Goal: Task Accomplishment & Management: Manage account settings

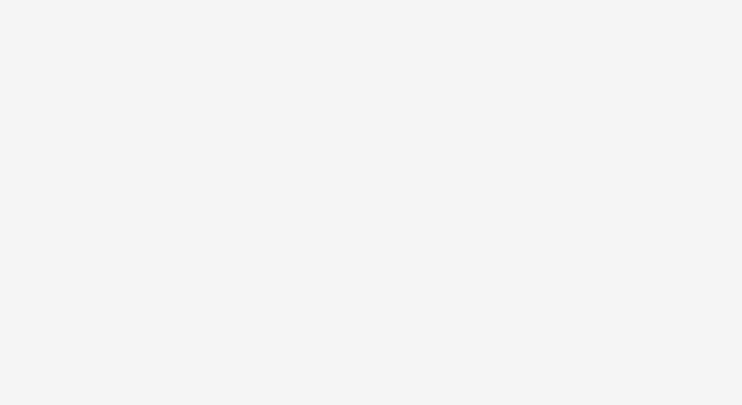
click at [470, 113] on div at bounding box center [371, 202] width 742 height 405
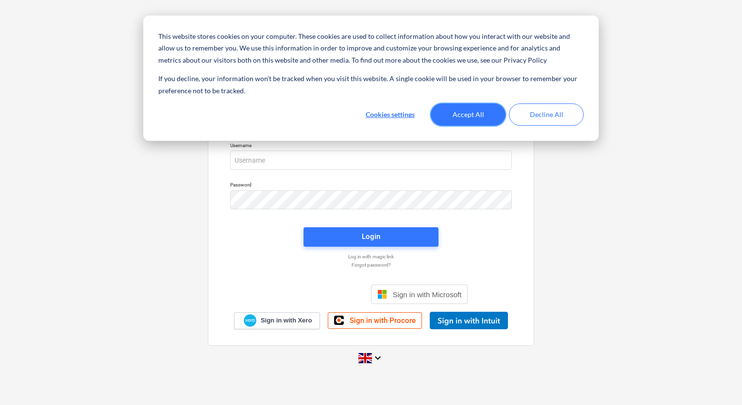
click at [463, 117] on button "Accept All" at bounding box center [468, 114] width 75 height 22
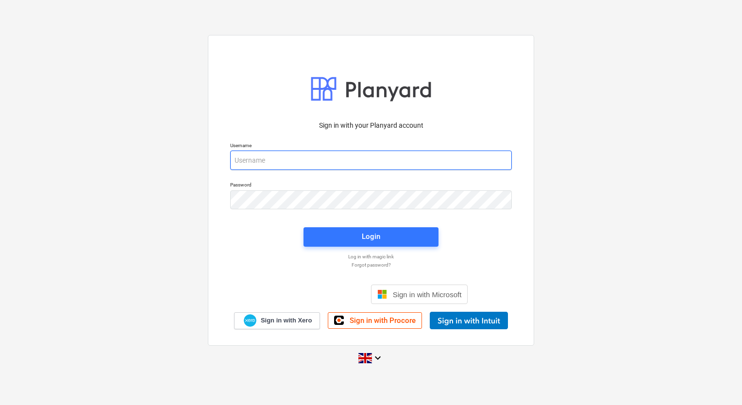
click at [274, 168] on input "email" at bounding box center [371, 160] width 282 height 19
type input "[EMAIL_ADDRESS][DOMAIN_NAME]"
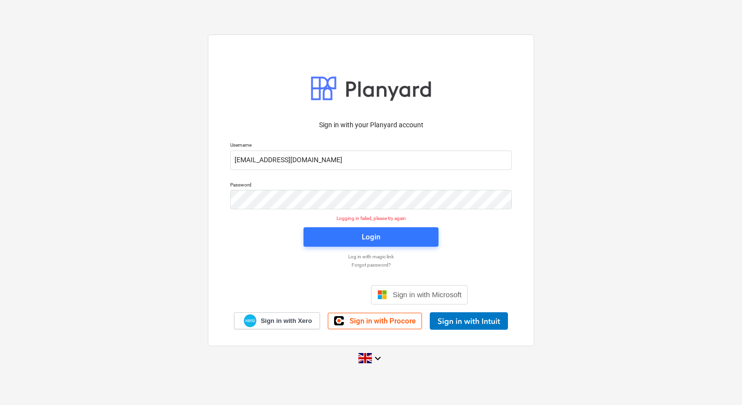
click at [377, 264] on p "Forgot password?" at bounding box center [370, 265] width 291 height 6
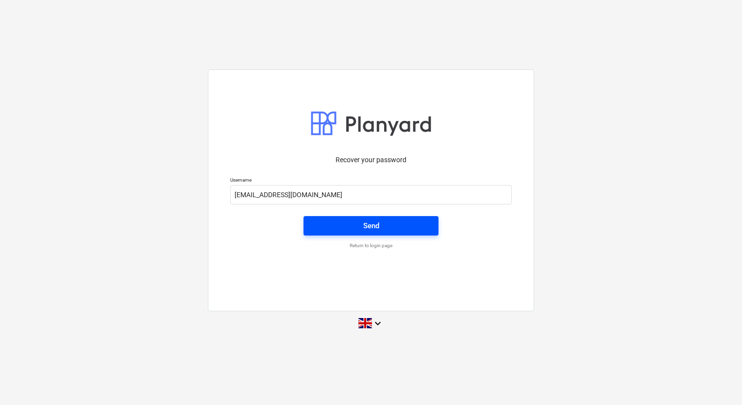
click at [380, 220] on span "Send" at bounding box center [371, 225] width 112 height 13
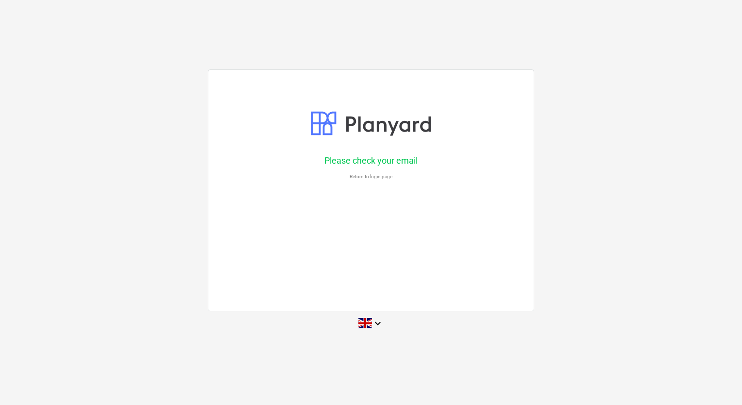
click at [367, 177] on p "Return to login page" at bounding box center [370, 176] width 291 height 6
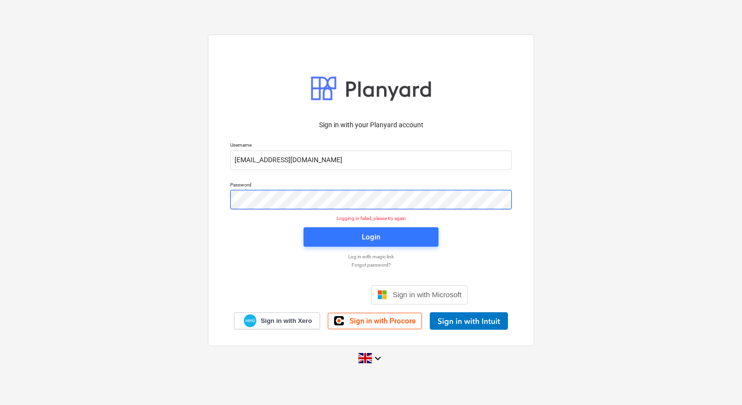
click at [157, 188] on div "Sign in with your Planyard account Username [EMAIL_ADDRESS][DOMAIN_NAME] Passwo…" at bounding box center [371, 202] width 742 height 351
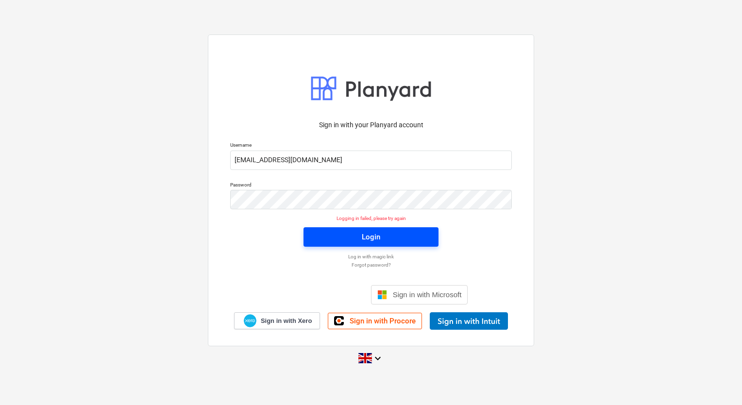
click at [422, 235] on span "Login" at bounding box center [371, 237] width 112 height 13
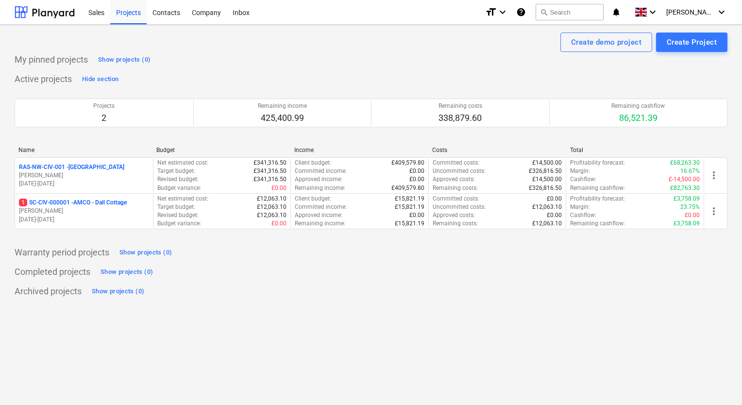
click at [429, 309] on div "Create demo project Create Project My pinned projects Show projects (0) Active …" at bounding box center [371, 215] width 742 height 380
click at [214, 11] on div "Company" at bounding box center [206, 12] width 41 height 25
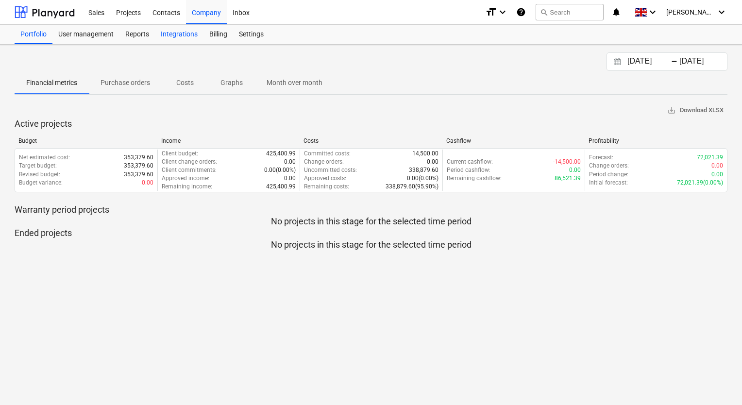
click at [174, 28] on div "Integrations" at bounding box center [179, 34] width 49 height 19
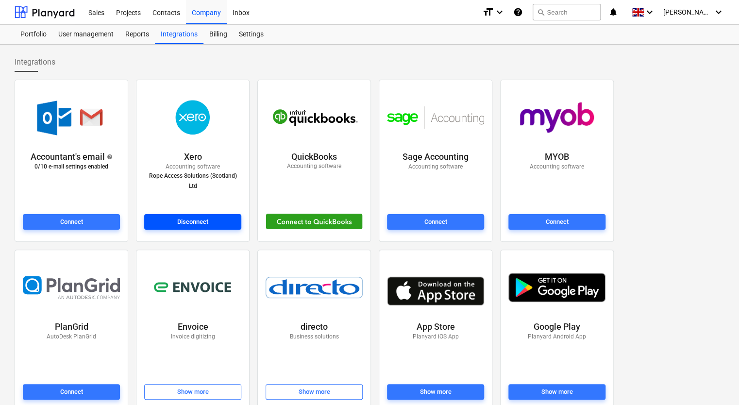
click at [191, 217] on div "Disconnect" at bounding box center [192, 222] width 31 height 11
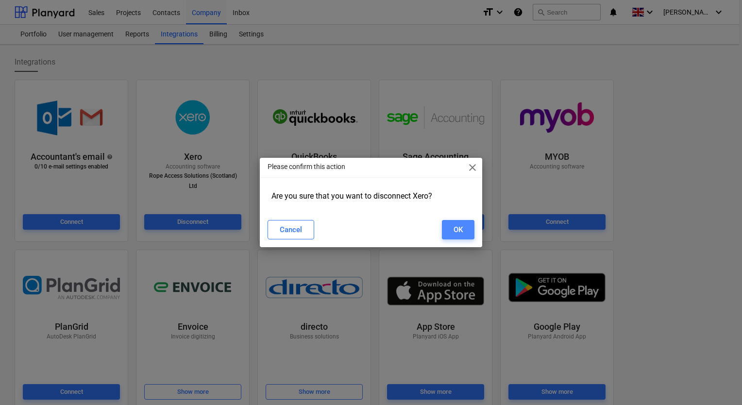
click at [459, 230] on div "OK" at bounding box center [457, 229] width 9 height 13
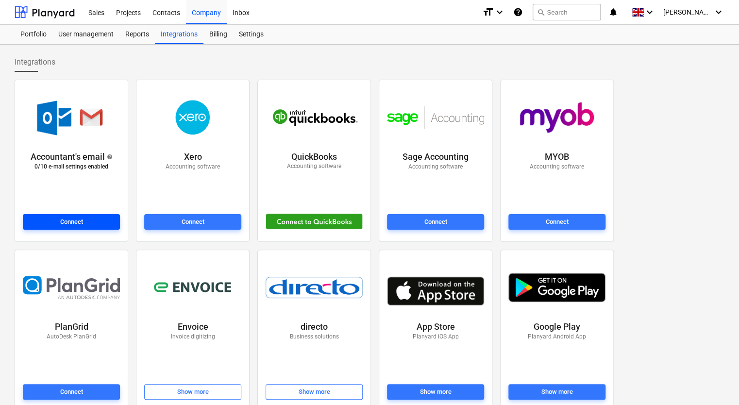
click at [103, 217] on span "Connect" at bounding box center [71, 222] width 89 height 11
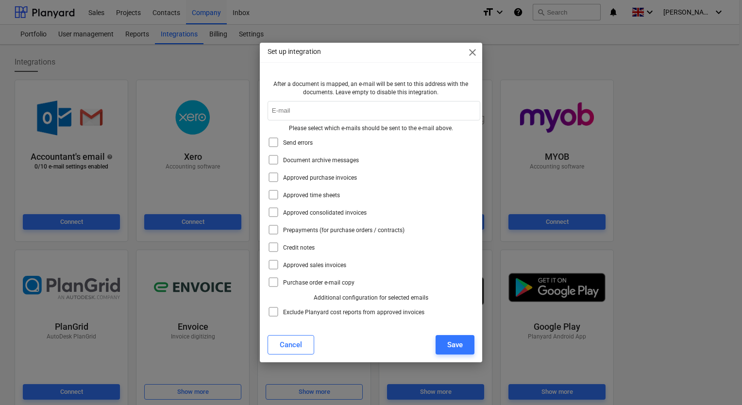
click at [275, 248] on icon at bounding box center [274, 247] width 12 height 12
click at [270, 214] on icon at bounding box center [274, 212] width 12 height 12
click at [305, 215] on p "Approved consolidated invoices" at bounding box center [325, 213] width 84 height 8
click at [301, 180] on p "Approved purchase invoices" at bounding box center [320, 178] width 74 height 8
click at [331, 213] on p "Approved consolidated invoices" at bounding box center [325, 213] width 84 height 8
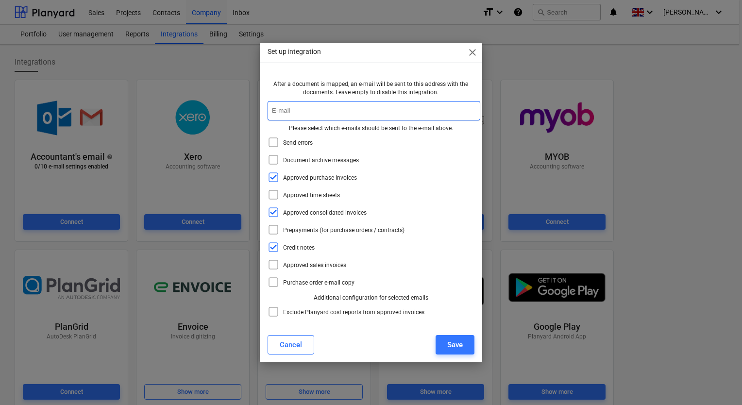
click at [394, 103] on input "text" at bounding box center [374, 110] width 213 height 19
type input "v"
paste input "[DOMAIN_NAME][EMAIL_ADDRESS][DOMAIN_NAME]"
type input "[DOMAIN_NAME][EMAIL_ADDRESS][DOMAIN_NAME]"
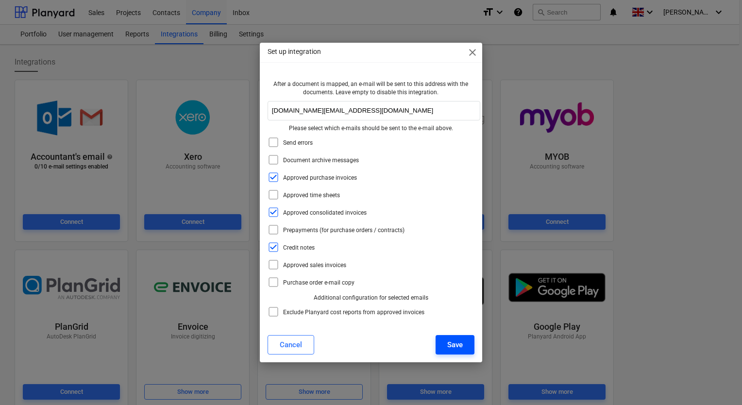
click at [447, 343] on div "Save" at bounding box center [455, 344] width 16 height 13
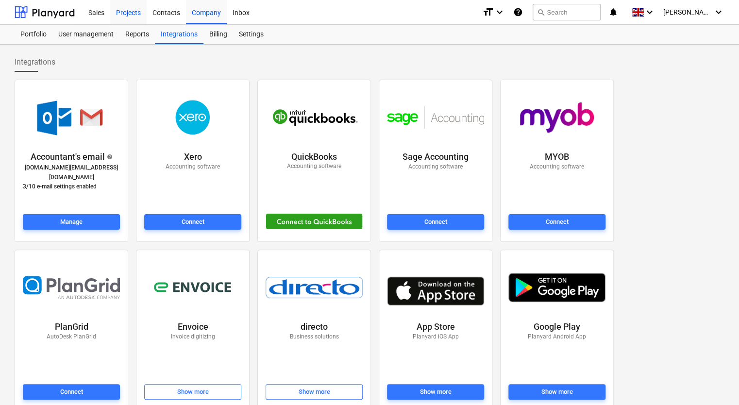
click at [139, 13] on div "Projects" at bounding box center [128, 12] width 36 height 25
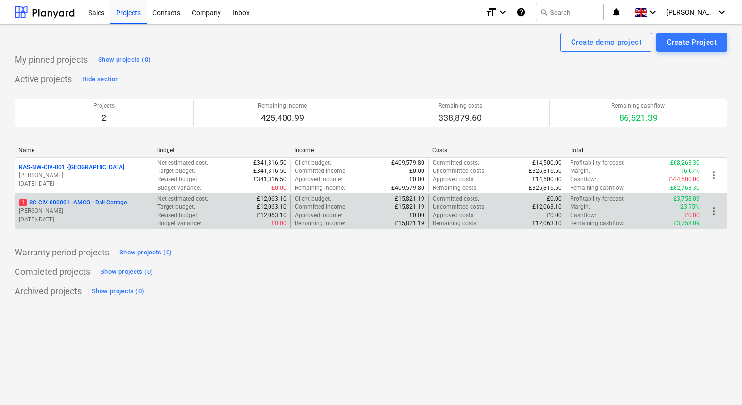
click at [107, 206] on p "1 SC-CIV-000001 - AMCO - Dall Cottage" at bounding box center [73, 203] width 108 height 8
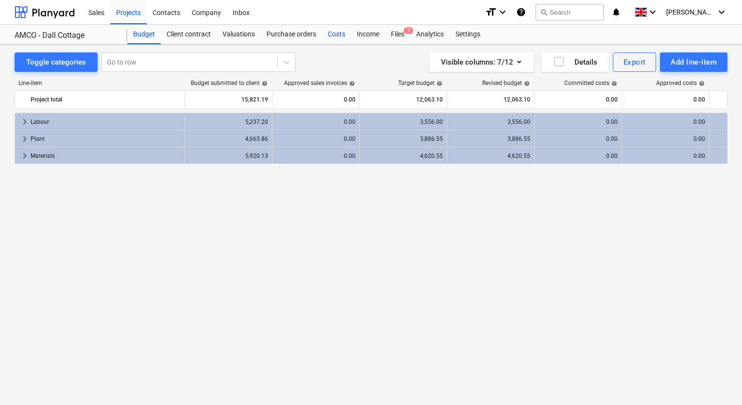
click at [330, 29] on div "Costs" at bounding box center [336, 34] width 29 height 19
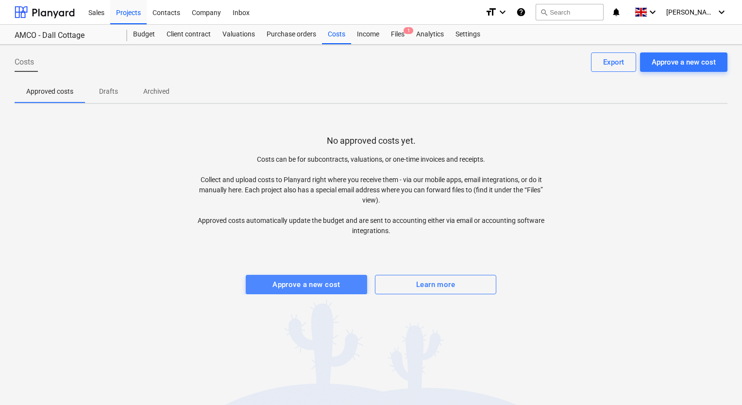
click at [292, 279] on div "Approve a new cost" at bounding box center [306, 284] width 68 height 13
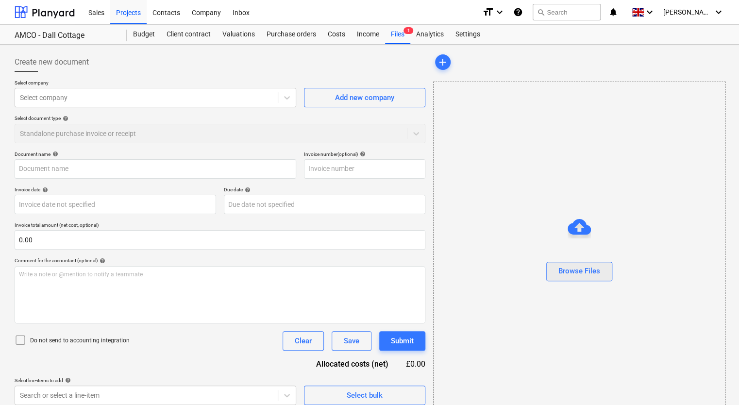
click at [571, 278] on button "Browse Files" at bounding box center [579, 271] width 66 height 19
type input "20250808092551-6353F5C0-9BAD-4ABC-86A1-66106A1CD808.jpg"
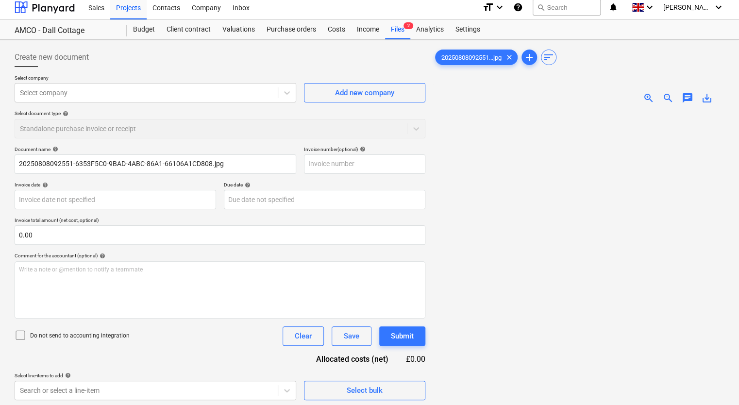
scroll to position [4, 0]
click at [291, 95] on icon at bounding box center [287, 94] width 10 height 10
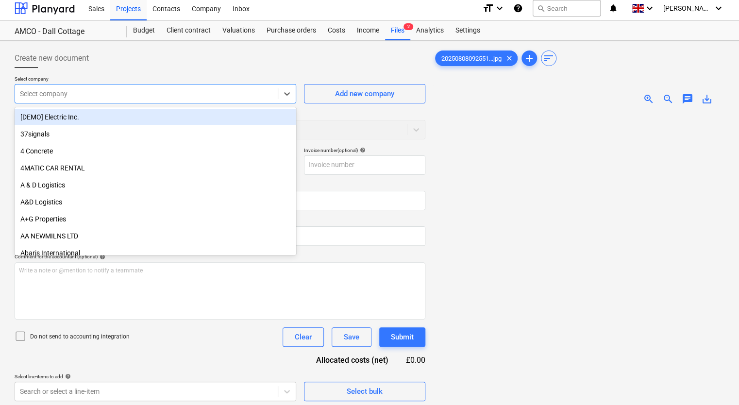
click at [194, 89] on div at bounding box center [146, 94] width 253 height 10
type input "cow"
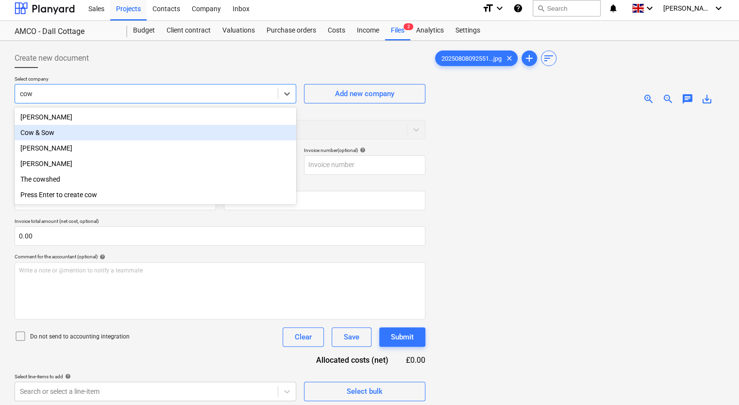
click at [120, 129] on div "Cow & Sow" at bounding box center [156, 133] width 282 height 16
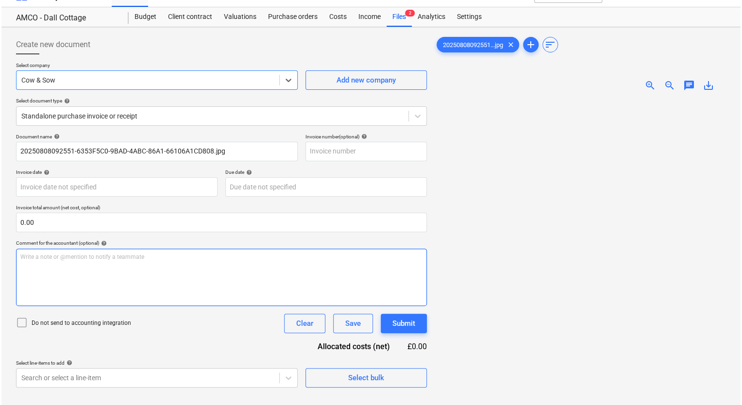
scroll to position [97, 0]
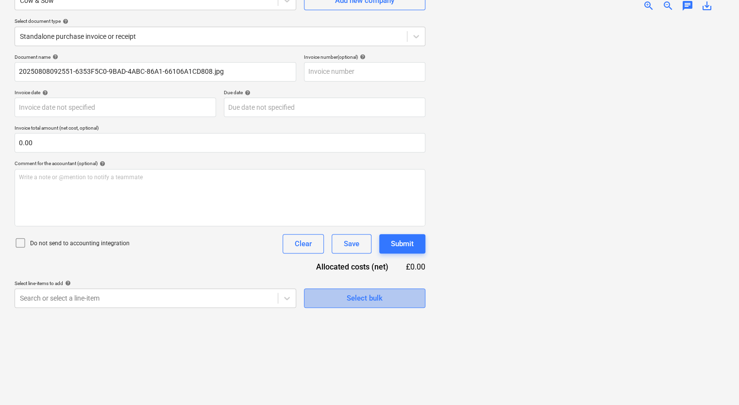
click at [333, 306] on button "Select bulk" at bounding box center [364, 297] width 121 height 19
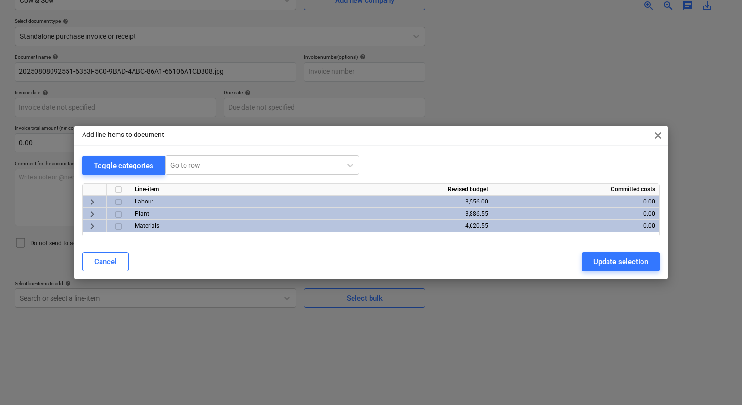
click at [98, 228] on div "keyboard_arrow_right" at bounding box center [95, 226] width 24 height 12
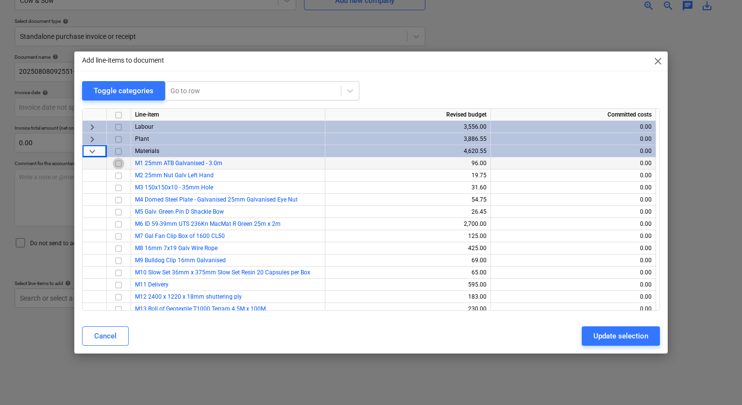
click at [115, 161] on input "checkbox" at bounding box center [119, 164] width 12 height 12
click at [598, 340] on div "Update selection" at bounding box center [620, 336] width 55 height 13
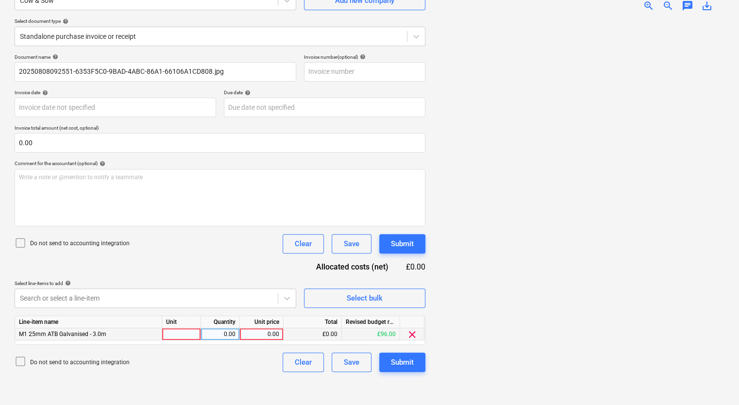
click at [185, 330] on div at bounding box center [181, 334] width 39 height 12
type input "1"
click at [645, 5] on span "zoom_in" at bounding box center [649, 6] width 12 height 12
click at [228, 336] on div "0.00" at bounding box center [220, 334] width 31 height 12
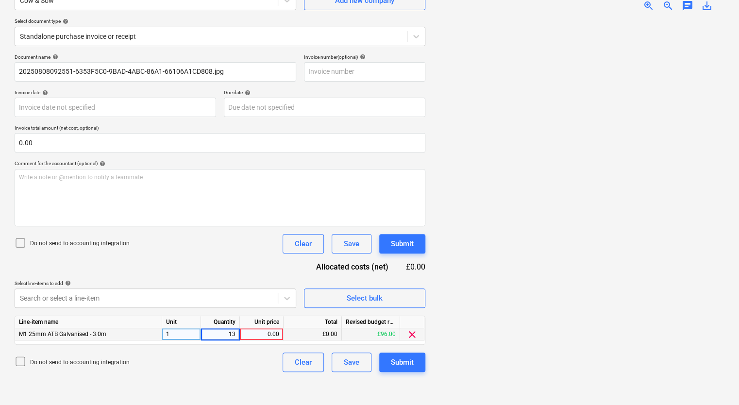
type input "1"
type input "130.68"
click at [202, 372] on div "Create new document Select company Cow & Sow Add new company Select document ty…" at bounding box center [220, 176] width 419 height 450
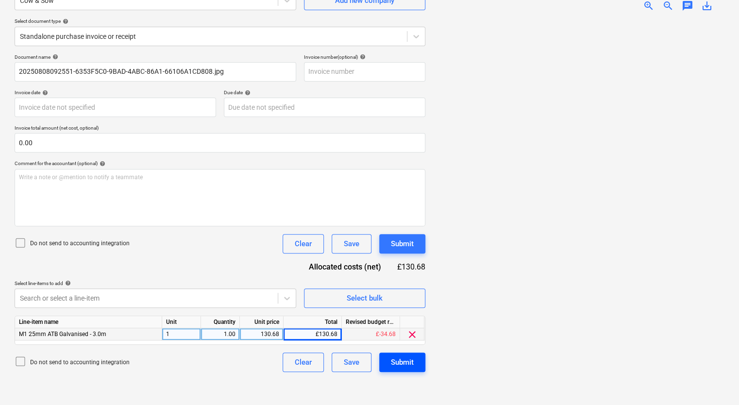
click at [396, 362] on div "Submit" at bounding box center [402, 362] width 23 height 13
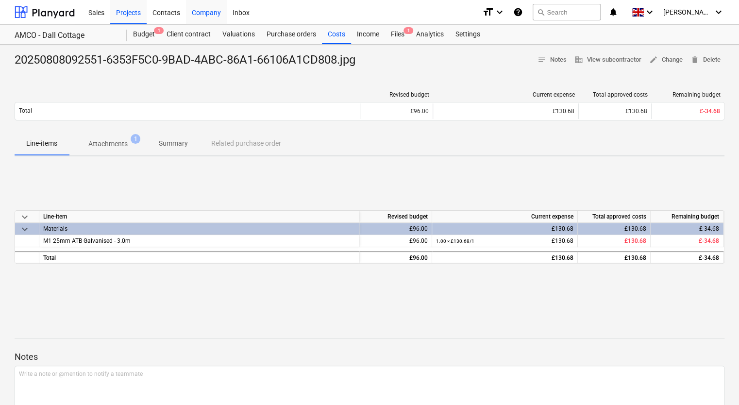
click at [218, 10] on div "Company" at bounding box center [206, 12] width 41 height 25
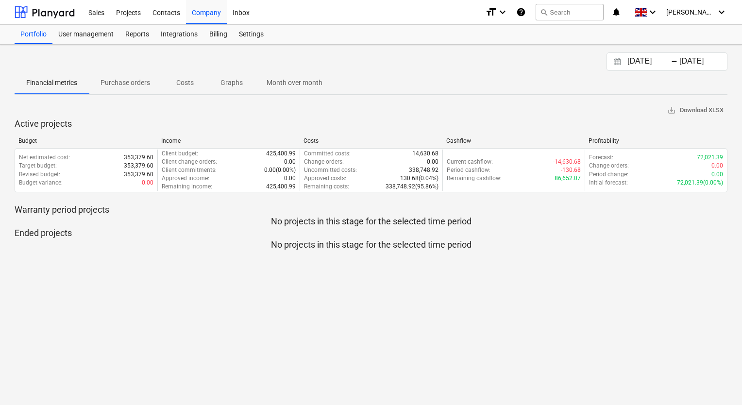
click at [117, 79] on p "Purchase orders" at bounding box center [126, 83] width 50 height 10
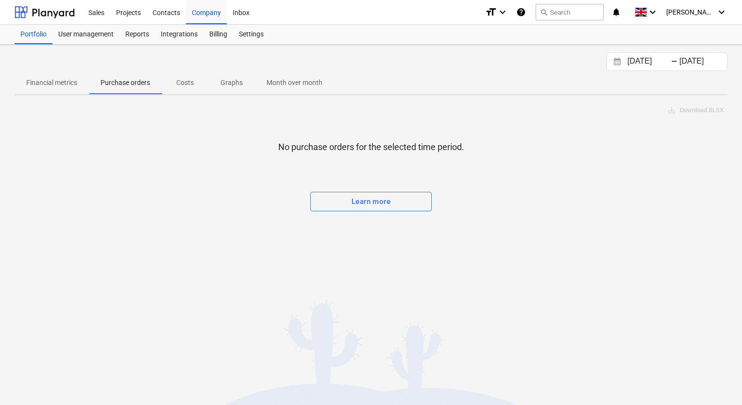
click at [36, 78] on p "Financial metrics" at bounding box center [51, 83] width 51 height 10
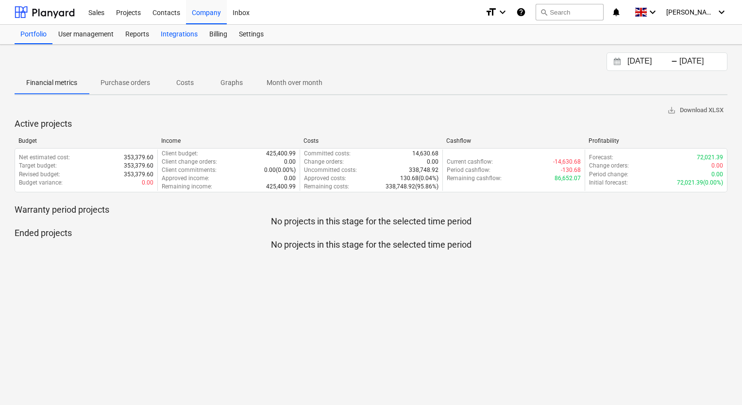
click at [168, 36] on div "Integrations" at bounding box center [179, 34] width 49 height 19
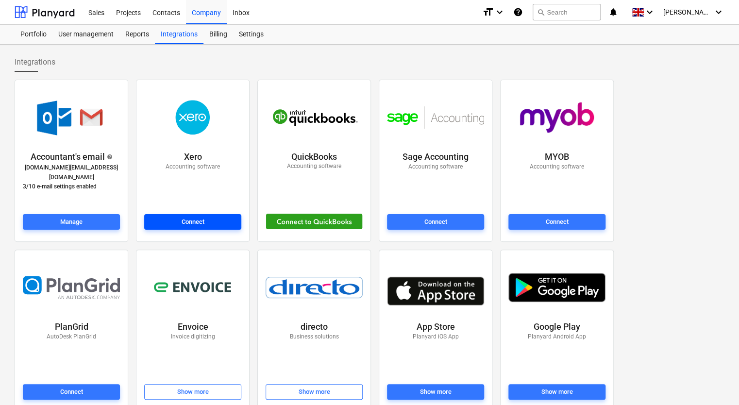
click at [196, 226] on div "Connect" at bounding box center [193, 222] width 23 height 11
click at [102, 38] on div "User management" at bounding box center [85, 34] width 67 height 19
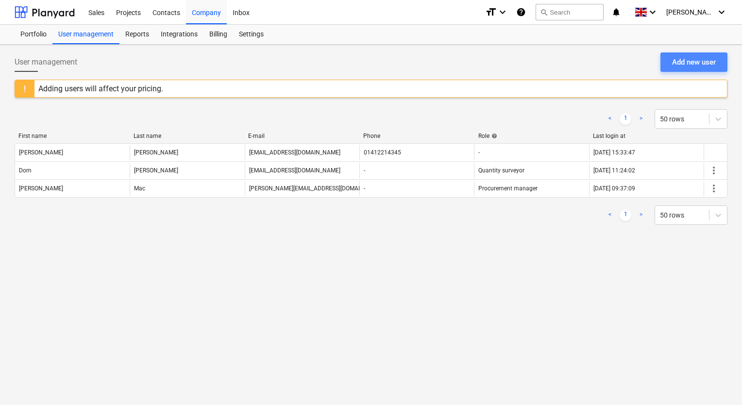
click at [691, 70] on button "Add new user" at bounding box center [693, 61] width 67 height 19
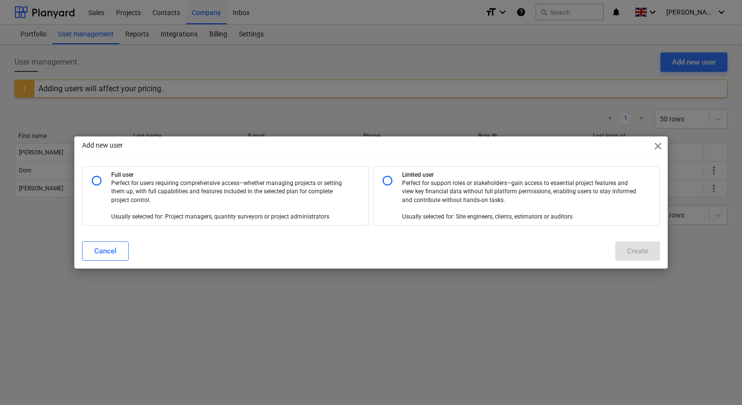
click at [509, 193] on p "Perfect for support roles or stakeholders—gain access to essential project feat…" at bounding box center [520, 200] width 237 height 42
radio input "true"
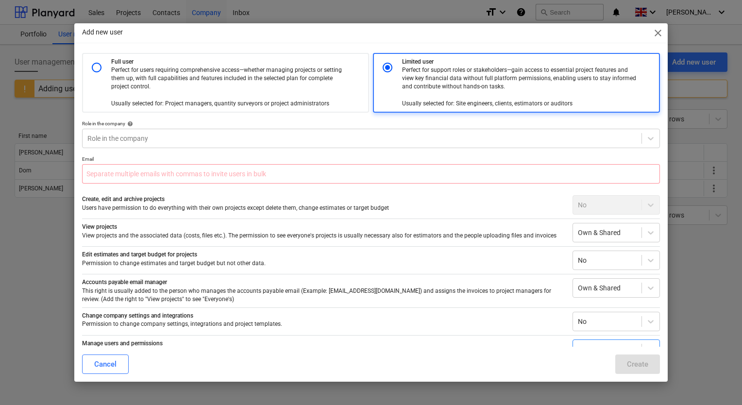
scroll to position [5, 0]
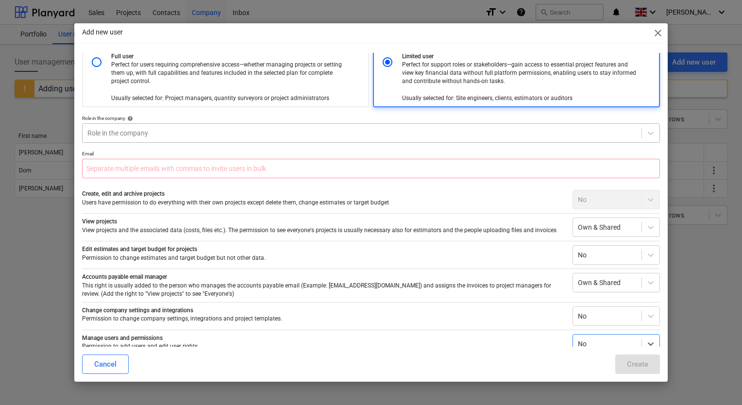
click at [381, 131] on div at bounding box center [361, 133] width 549 height 10
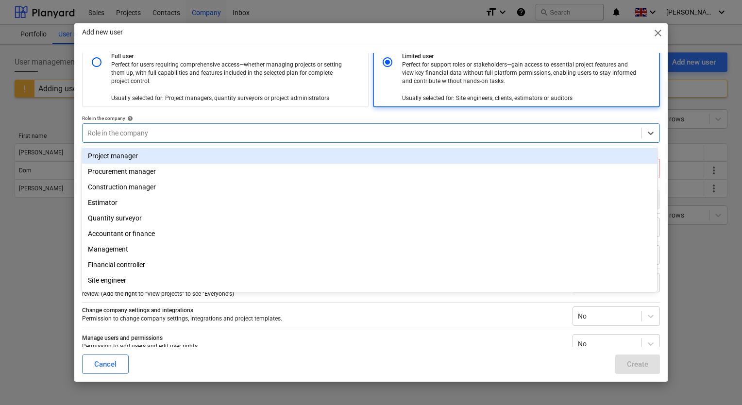
click at [656, 33] on span "close" at bounding box center [658, 33] width 12 height 12
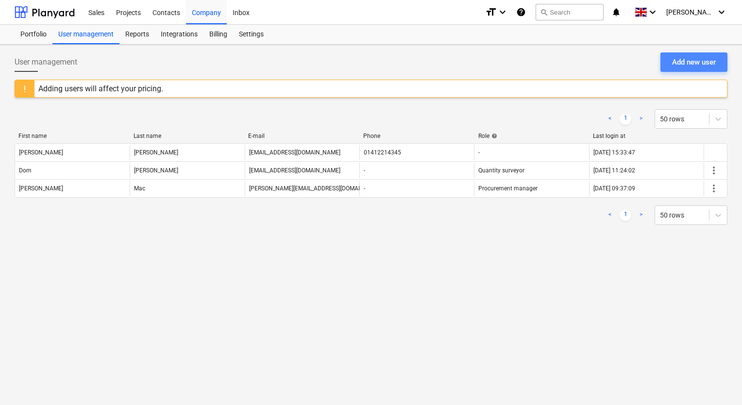
click at [708, 66] on div "Add new user" at bounding box center [694, 62] width 44 height 13
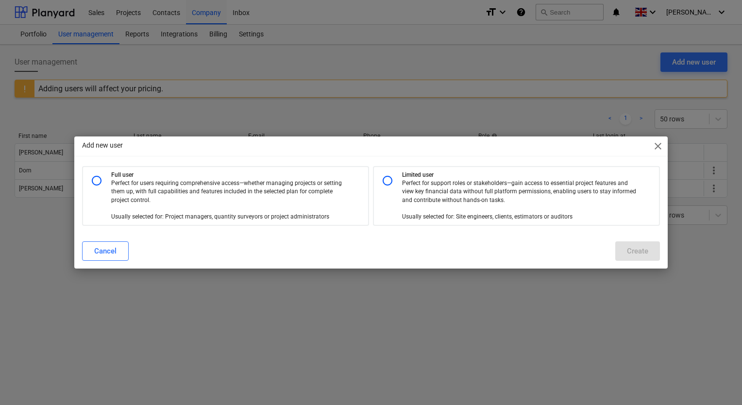
click at [402, 184] on p "Perfect for support roles or stakeholders—gain access to essential project feat…" at bounding box center [520, 200] width 237 height 42
radio input "true"
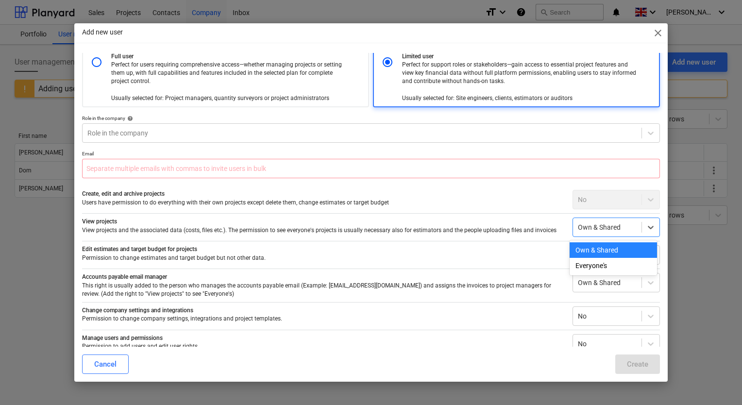
click at [605, 232] on div "Own & Shared" at bounding box center [607, 227] width 68 height 14
click at [596, 266] on div "Everyone's" at bounding box center [613, 266] width 87 height 16
click at [598, 259] on div at bounding box center [607, 255] width 59 height 10
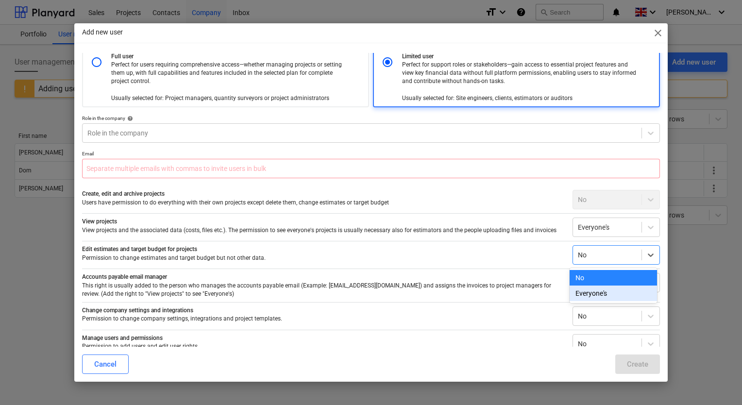
click at [587, 292] on div "Everyone's" at bounding box center [613, 293] width 87 height 16
click at [588, 283] on div at bounding box center [607, 283] width 59 height 10
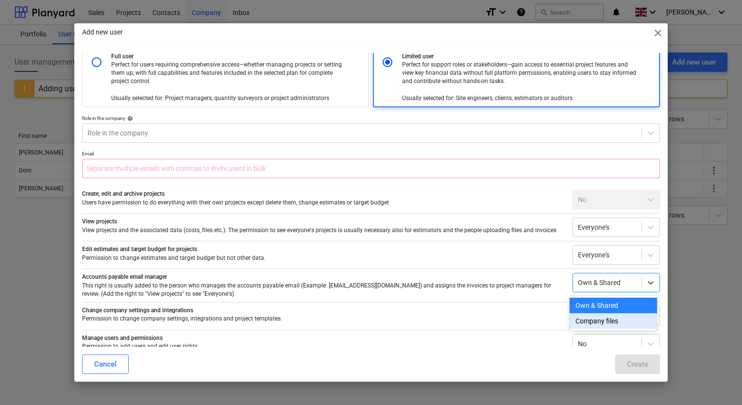
click at [587, 317] on div "Company files" at bounding box center [613, 321] width 87 height 16
click at [588, 314] on div at bounding box center [607, 316] width 59 height 10
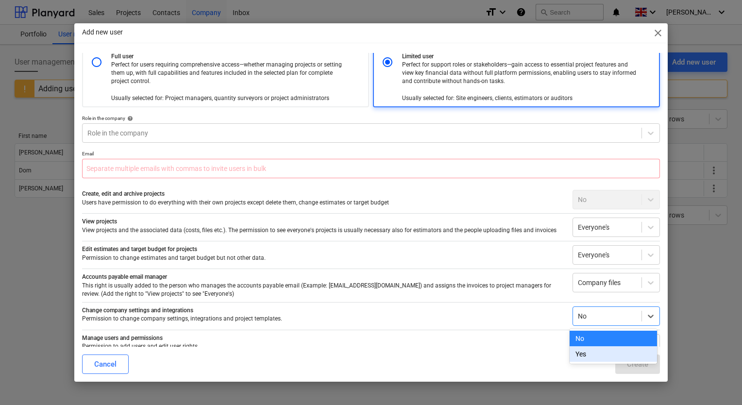
click at [583, 350] on div "Yes" at bounding box center [613, 354] width 87 height 16
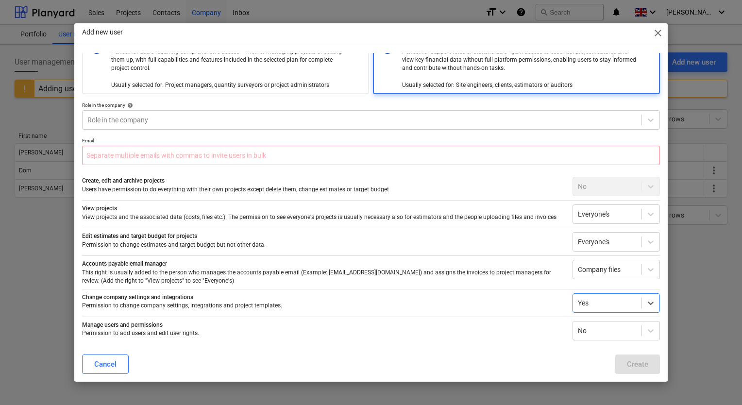
scroll to position [0, 0]
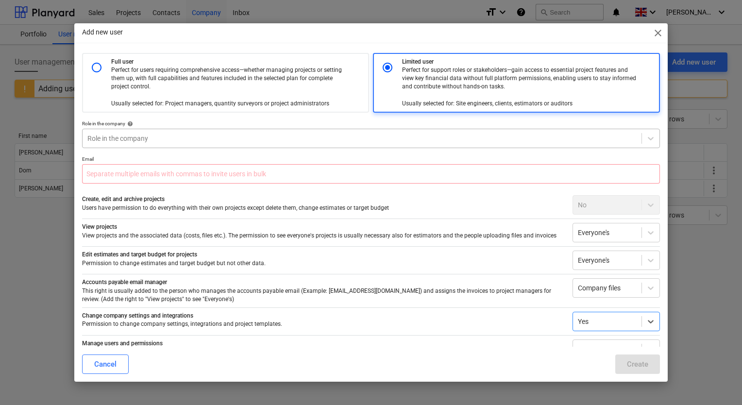
click at [338, 129] on div "Role in the company" at bounding box center [371, 138] width 578 height 19
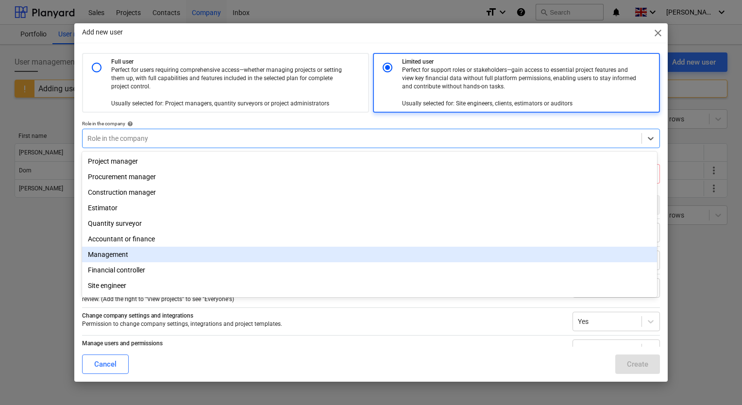
scroll to position [33, 0]
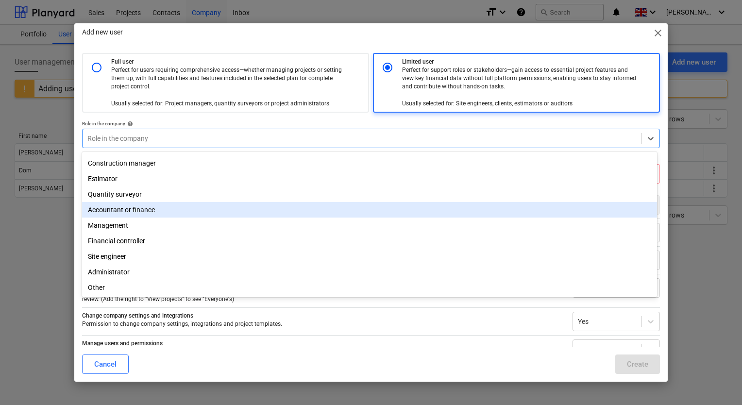
click at [224, 202] on div "Accountant or finance" at bounding box center [369, 210] width 575 height 16
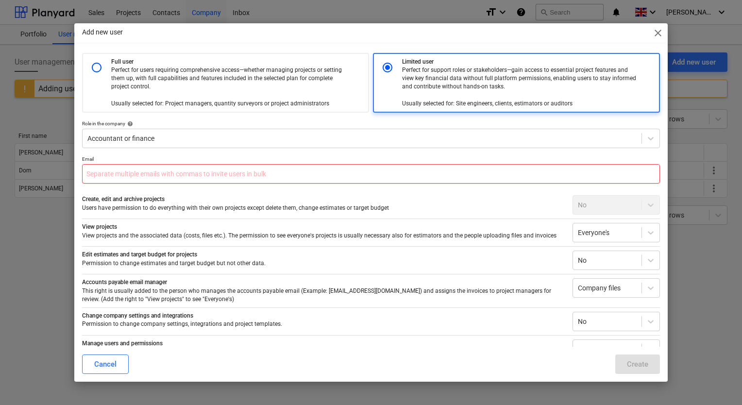
click at [193, 170] on input "text" at bounding box center [371, 173] width 578 height 19
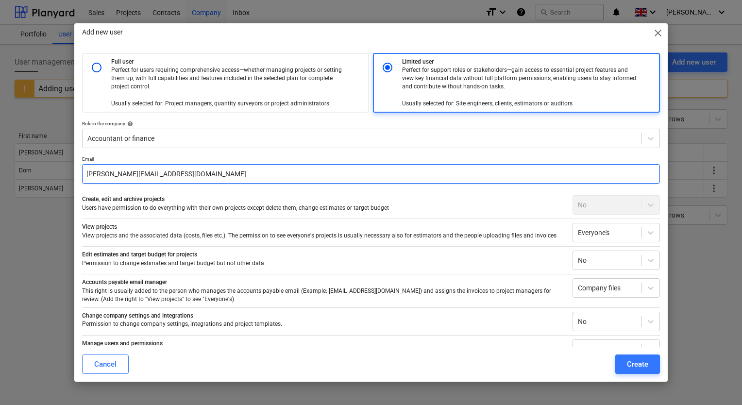
type input "ross@wallacewhite.com"
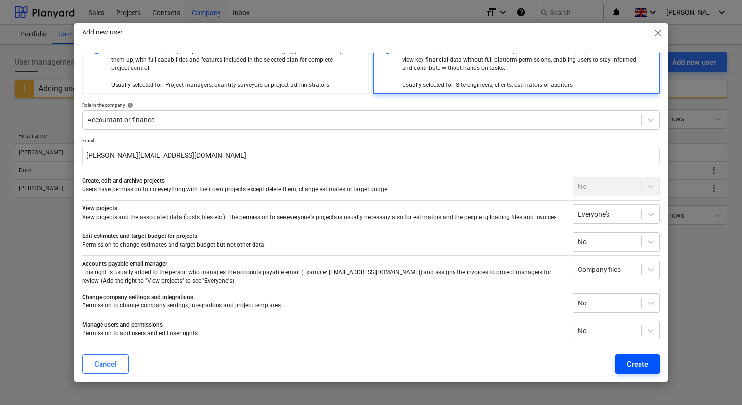
click at [639, 369] on div "Create" at bounding box center [637, 364] width 21 height 13
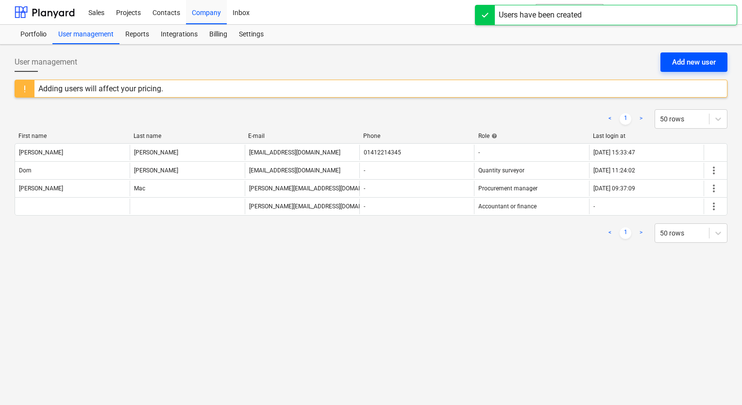
click at [684, 61] on div "Add new user" at bounding box center [694, 62] width 44 height 13
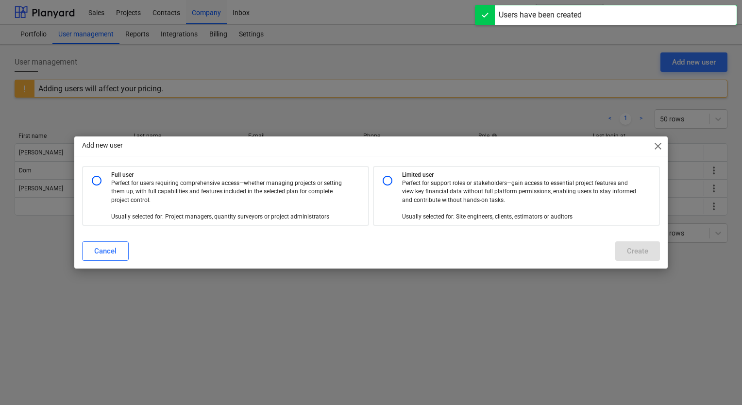
click at [455, 191] on p "Perfect for support roles or stakeholders—gain access to essential project feat…" at bounding box center [520, 200] width 237 height 42
radio input "true"
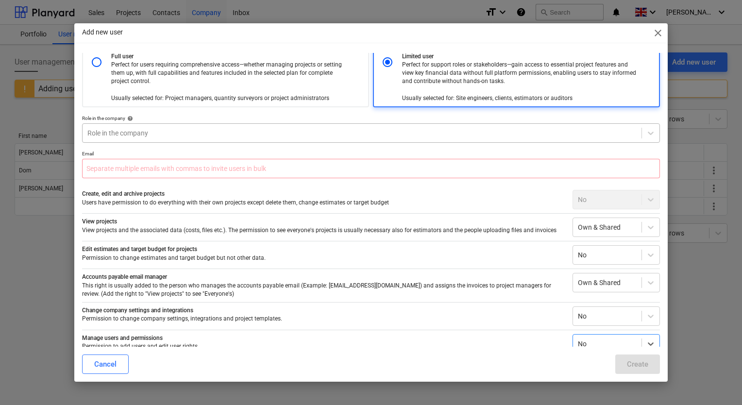
click at [316, 134] on div at bounding box center [361, 133] width 549 height 10
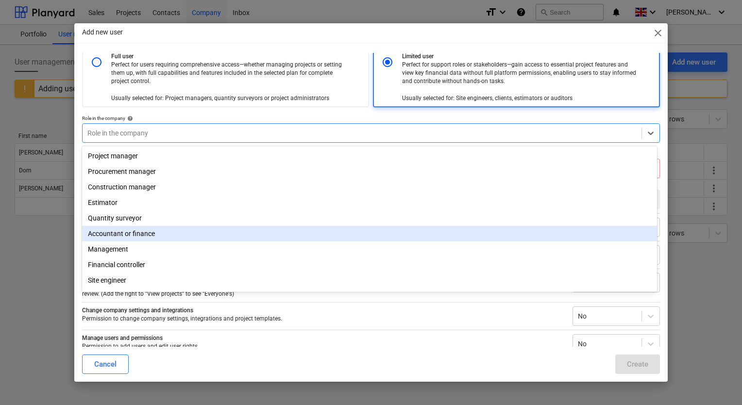
click at [231, 240] on div "Accountant or finance" at bounding box center [369, 234] width 575 height 16
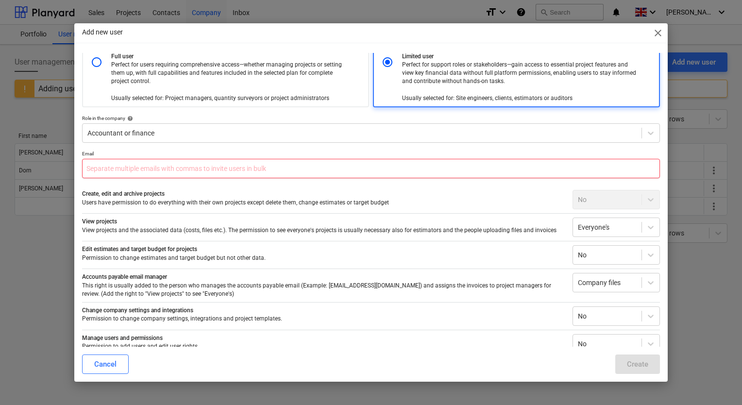
click at [200, 168] on input "text" at bounding box center [371, 168] width 578 height 19
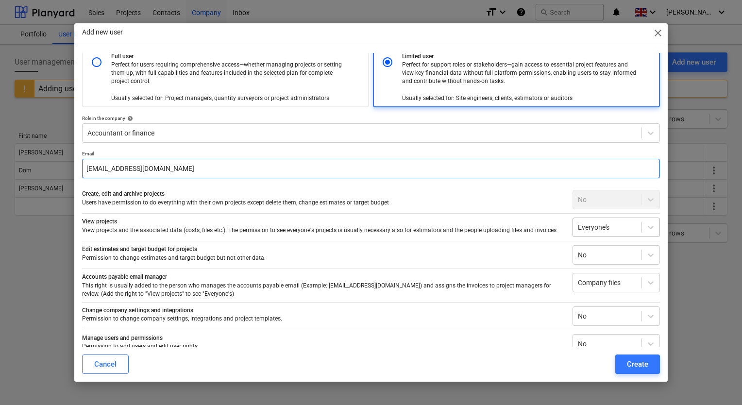
type input "andrewflockhart@wallacewhite.com"
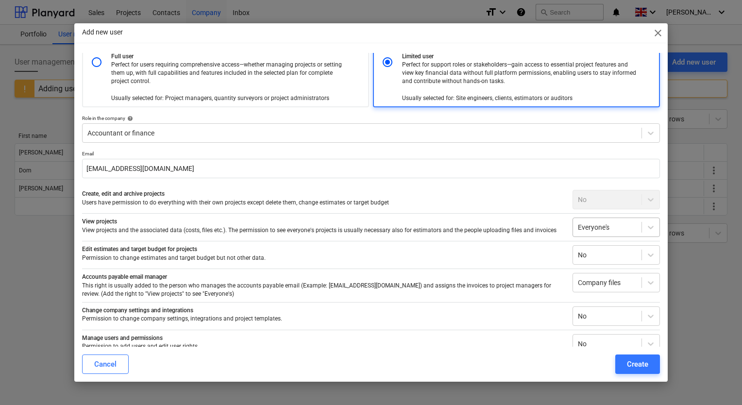
click at [587, 226] on div at bounding box center [607, 227] width 59 height 10
click at [589, 253] on div at bounding box center [607, 255] width 59 height 10
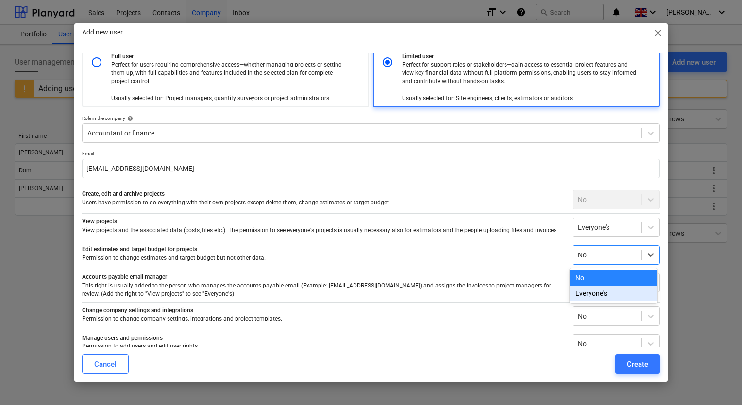
click at [586, 292] on div "Everyone's" at bounding box center [613, 293] width 87 height 16
click at [585, 289] on div "Company files" at bounding box center [615, 282] width 87 height 19
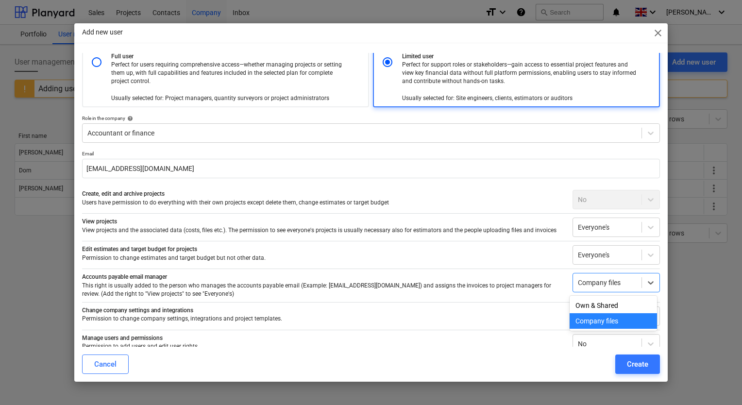
click at [581, 328] on div "Company files" at bounding box center [613, 321] width 87 height 16
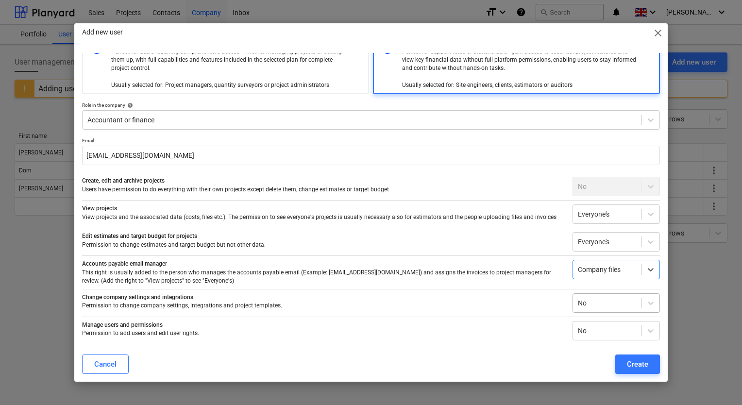
click at [601, 294] on div "No" at bounding box center [615, 302] width 87 height 19
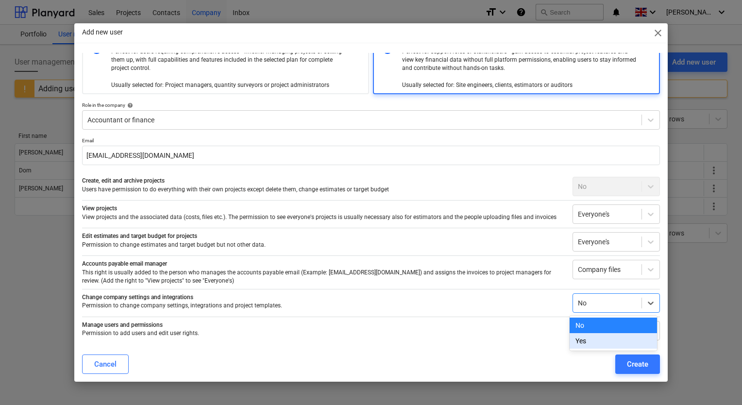
click at [587, 343] on div "Yes" at bounding box center [613, 341] width 87 height 16
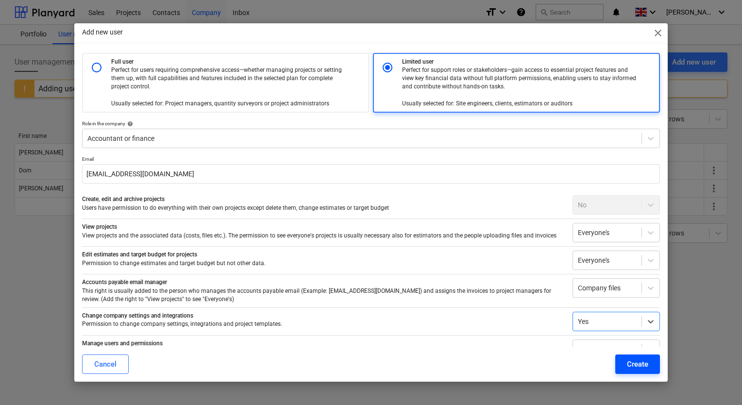
click at [642, 369] on div "Create" at bounding box center [637, 364] width 21 height 13
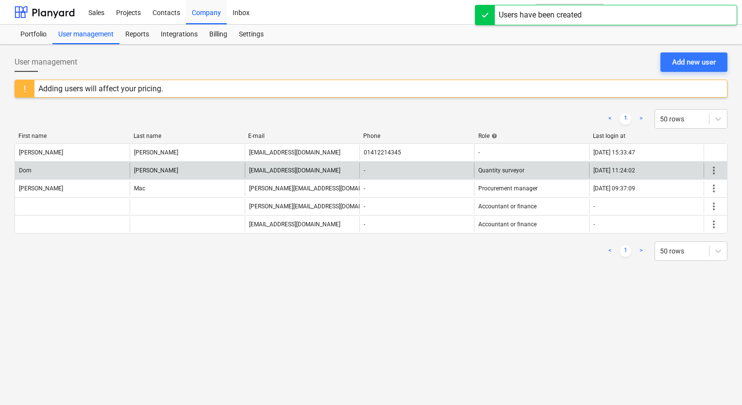
click at [713, 172] on span "more_vert" at bounding box center [714, 171] width 12 height 12
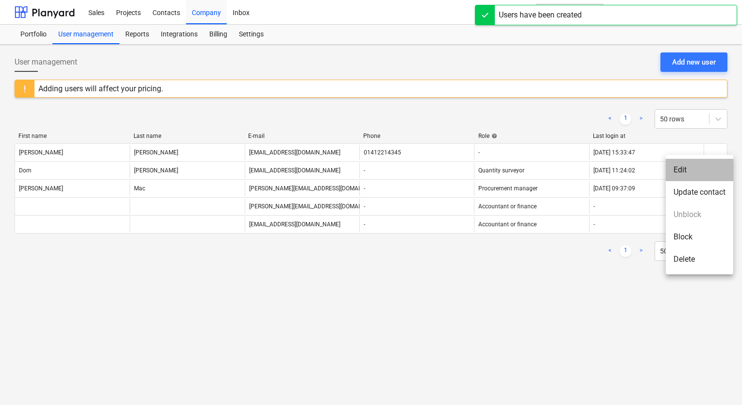
click at [712, 174] on li "Edit" at bounding box center [699, 170] width 67 height 22
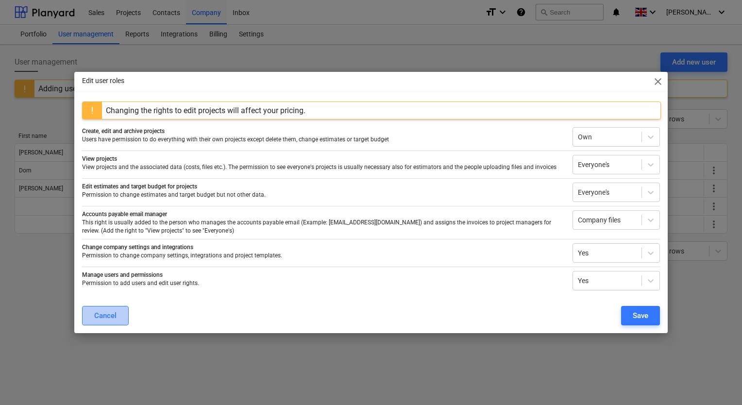
click at [100, 320] on div "Cancel" at bounding box center [105, 315] width 22 height 13
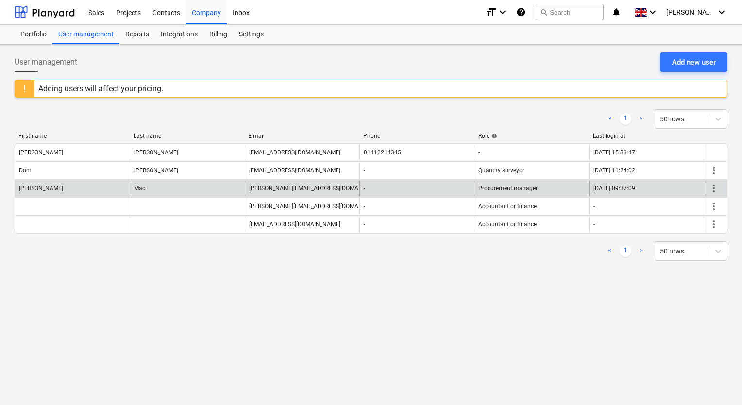
click at [717, 185] on span "more_vert" at bounding box center [714, 189] width 12 height 12
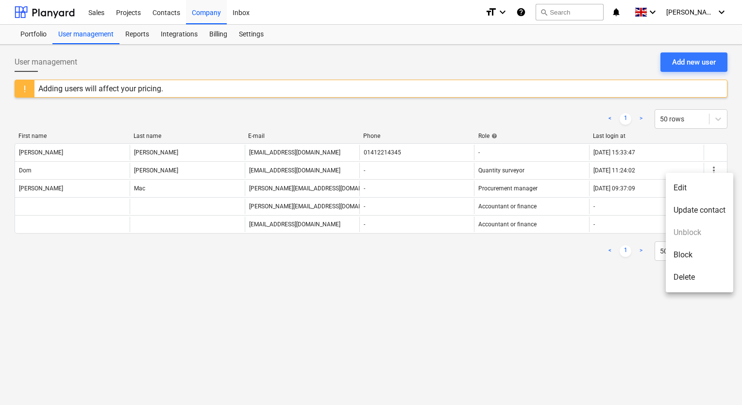
click at [712, 189] on li "Edit" at bounding box center [699, 188] width 67 height 22
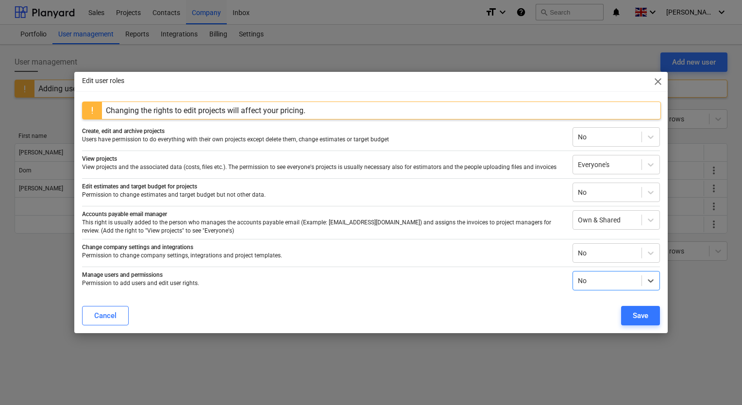
click at [658, 81] on span "close" at bounding box center [658, 82] width 12 height 12
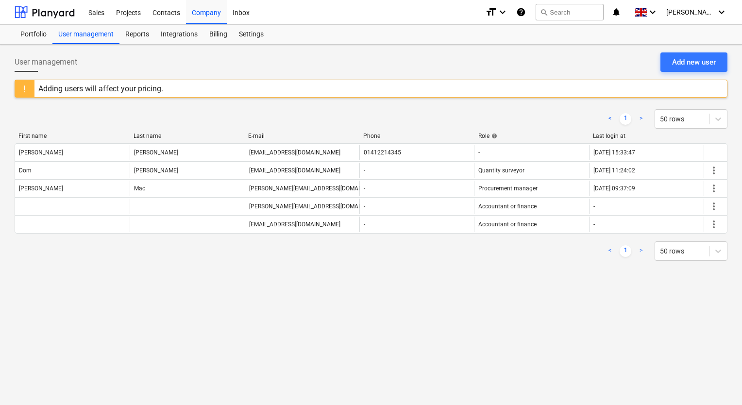
click at [451, 283] on div "User management Add new user Adding users will affect your pricing. < 1 > 50 ro…" at bounding box center [371, 225] width 742 height 360
click at [721, 12] on icon "keyboard_arrow_down" at bounding box center [722, 12] width 12 height 12
click at [703, 50] on div "Log out" at bounding box center [698, 54] width 58 height 16
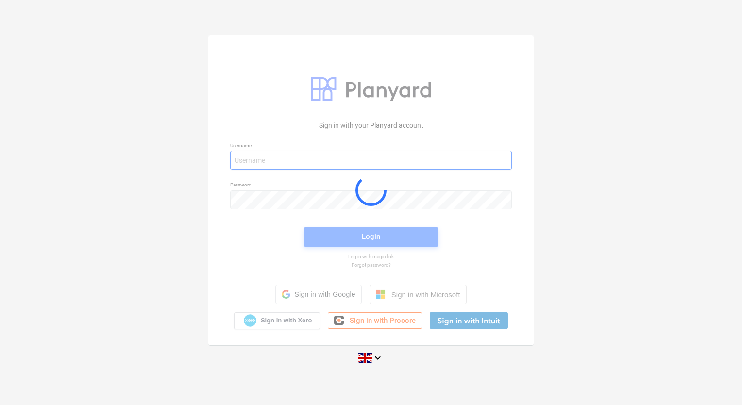
type input "[EMAIL_ADDRESS][DOMAIN_NAME]"
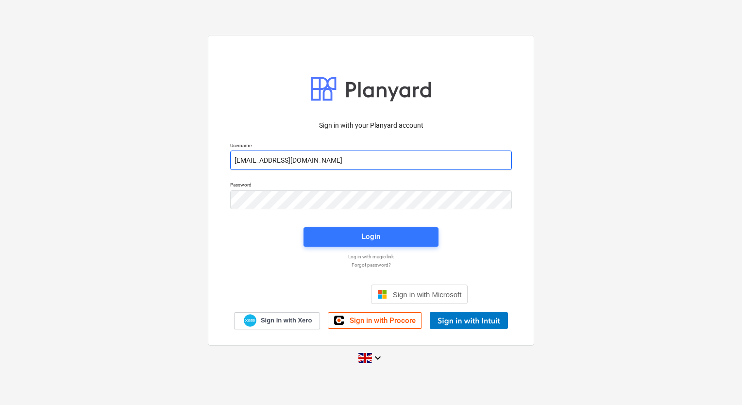
drag, startPoint x: 318, startPoint y: 164, endPoint x: 153, endPoint y: 152, distance: 164.5
click at [149, 154] on div "Sign in with your Planyard account Username leahcarberry@wallacewhite.com Passw…" at bounding box center [371, 202] width 742 height 351
type input "ross@wallacewhite.com"
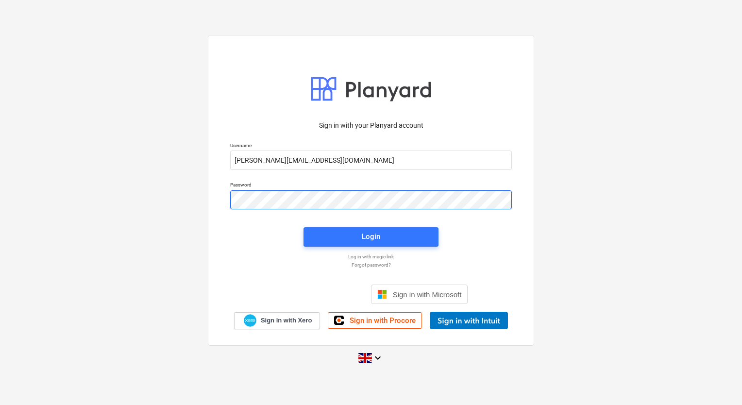
click at [209, 194] on div "Sign in with your Planyard account Username ross@wallacewhite.com Password Logi…" at bounding box center [371, 190] width 326 height 311
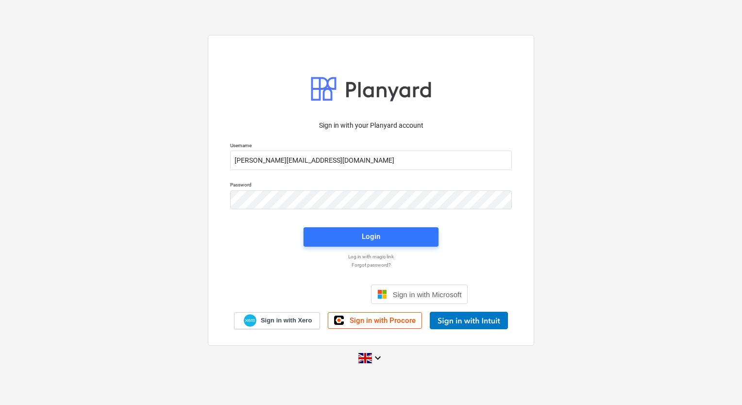
drag, startPoint x: 476, startPoint y: 252, endPoint x: 450, endPoint y: 250, distance: 26.3
click at [476, 252] on div "Sign in with your Planyard account Username ross@wallacewhite.com Password Logi…" at bounding box center [370, 222] width 293 height 215
click at [400, 236] on span "Login" at bounding box center [371, 236] width 112 height 13
